Goal: Information Seeking & Learning: Learn about a topic

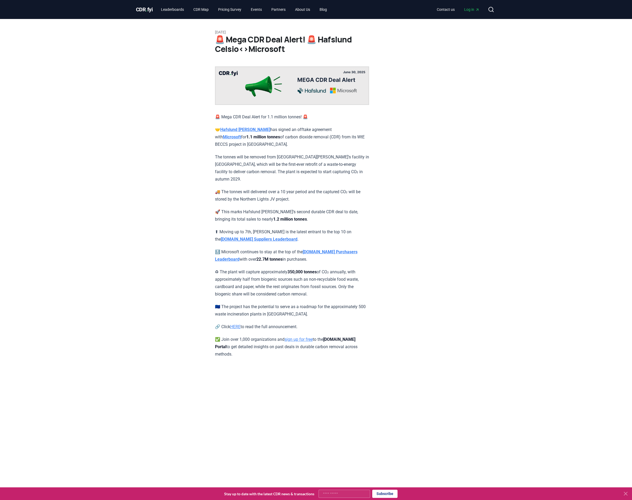
scroll to position [1, 0]
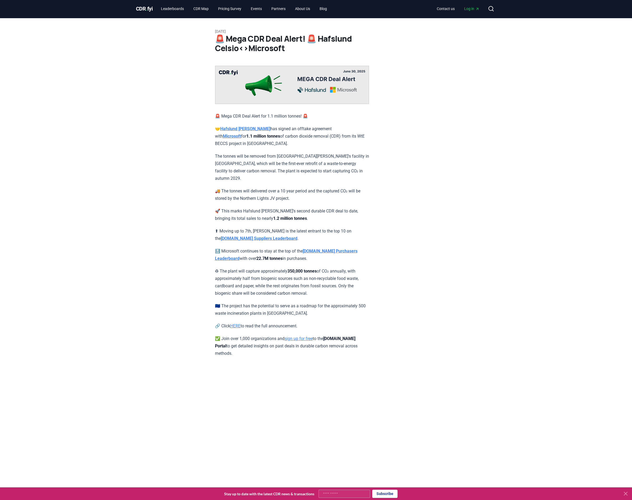
click at [236, 323] on link "HERE" at bounding box center [235, 325] width 10 height 5
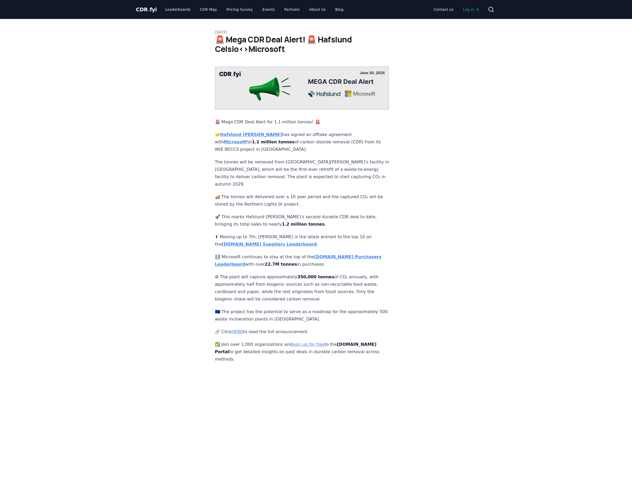
scroll to position [1, 0]
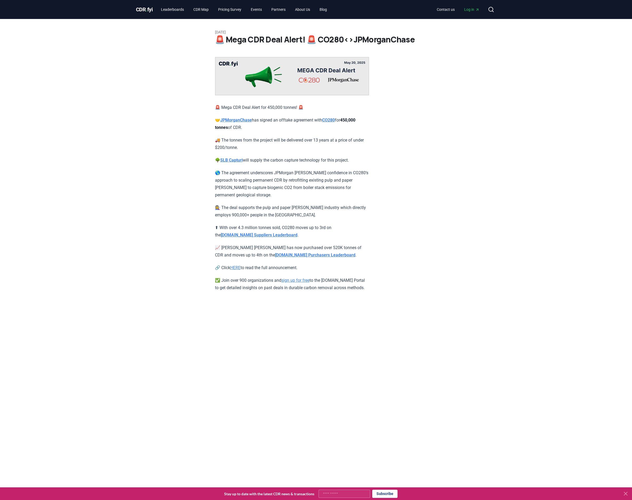
click at [237, 265] on link "HERE" at bounding box center [235, 267] width 10 height 5
